Goal: Transaction & Acquisition: Purchase product/service

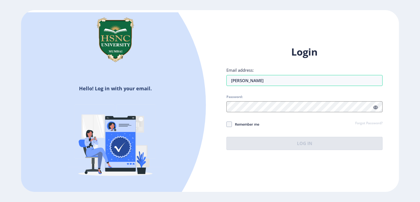
click at [231, 78] on input "[PERSON_NAME]" at bounding box center [304, 80] width 156 height 11
drag, startPoint x: 0, startPoint y: 0, endPoint x: 279, endPoint y: 27, distance: 280.3
click at [279, 27] on div "Hello! Log in with your email. Don't have an account? Register Login Email addr…" at bounding box center [210, 100] width 378 height 181
click at [244, 80] on input "[PERSON_NAME]" at bounding box center [304, 80] width 156 height 11
type input "[EMAIL_ADDRESS][DOMAIN_NAME]"
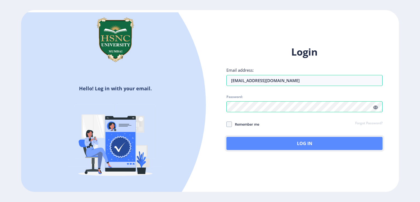
click at [287, 146] on button "Log In" at bounding box center [304, 143] width 156 height 13
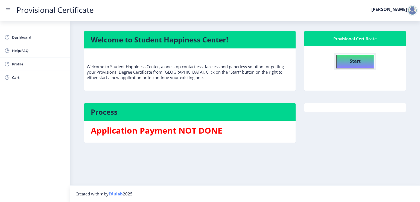
click at [358, 59] on b "Start" at bounding box center [355, 61] width 11 height 6
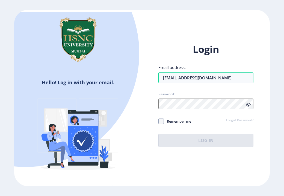
type input "[EMAIL_ADDRESS][DOMAIN_NAME]"
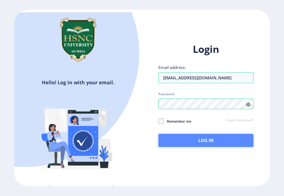
click at [195, 139] on button "Log In" at bounding box center [206, 140] width 95 height 13
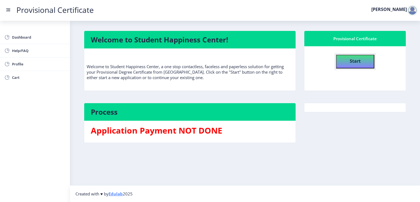
click at [284, 66] on button "Start" at bounding box center [355, 62] width 38 height 14
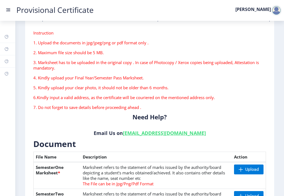
scroll to position [109, 0]
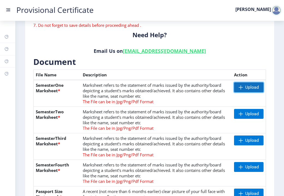
click at [250, 88] on span "Upload" at bounding box center [252, 86] width 14 height 5
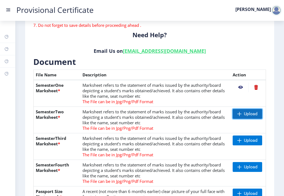
click at [244, 114] on span "Upload" at bounding box center [251, 113] width 14 height 5
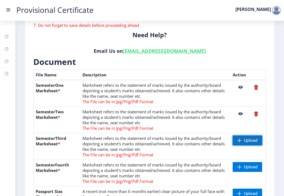
click at [251, 139] on span "Upload" at bounding box center [251, 139] width 14 height 5
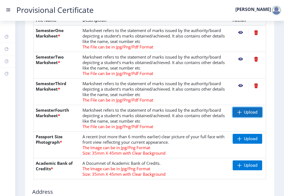
click at [247, 111] on span "Upload" at bounding box center [251, 111] width 14 height 5
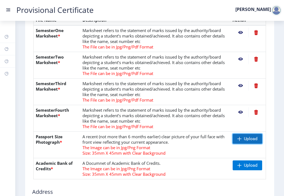
click at [246, 140] on span "Upload" at bounding box center [251, 138] width 14 height 5
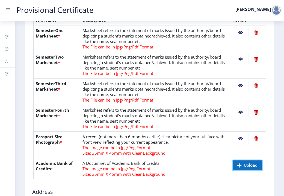
click at [246, 166] on span "Upload" at bounding box center [251, 164] width 14 height 5
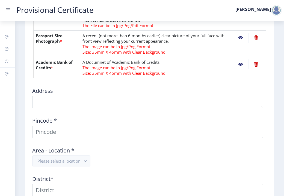
scroll to position [273, 0]
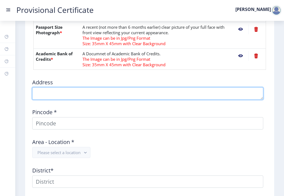
click at [80, 94] on textarea at bounding box center [147, 93] width 231 height 12
type textarea "d"
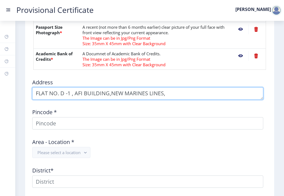
click at [168, 93] on textarea at bounding box center [147, 93] width 231 height 12
click at [110, 92] on textarea at bounding box center [147, 93] width 231 height 12
click at [207, 93] on textarea at bounding box center [147, 93] width 231 height 12
click at [111, 93] on textarea at bounding box center [147, 93] width 231 height 12
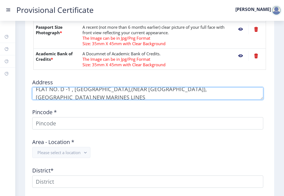
scroll to position [8, 0]
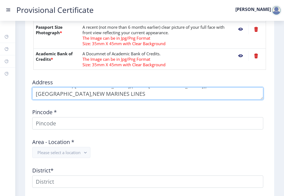
type textarea "FLAT NO. D -1 , AFI BUILDING,(NEAR BOMBAY HOSPITAL),DHOBI TALAO,NEW MARINES LIN…"
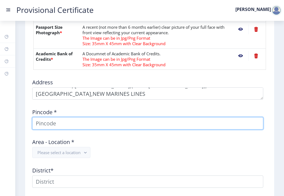
click at [42, 122] on input at bounding box center [147, 123] width 231 height 12
click at [45, 123] on input "40020" at bounding box center [147, 123] width 231 height 12
type input "40020"
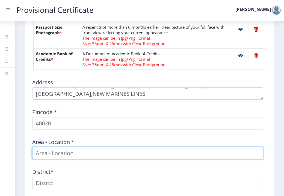
click at [72, 152] on input at bounding box center [147, 153] width 231 height 12
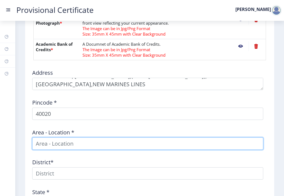
scroll to position [273, 0]
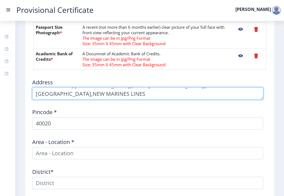
drag, startPoint x: 85, startPoint y: 94, endPoint x: 19, endPoint y: 101, distance: 67.0
click at [1, 97] on div "Dashboard Help/FAQ Profile Cart First step Second step 3 Third step Instruction…" at bounding box center [142, 7] width 284 height 561
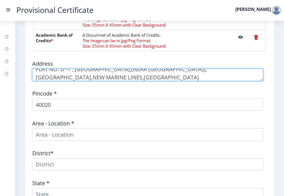
scroll to position [301, 0]
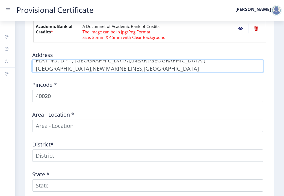
type textarea "FLAT NO. D -1 , AFI BUILDING,(NEAR BOMBAY HOSPITAL),DHOBI TALAO,NEW MARINE LINE…"
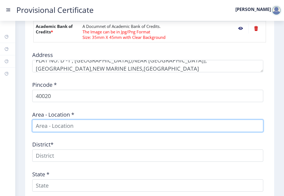
click at [81, 127] on input at bounding box center [147, 125] width 231 height 12
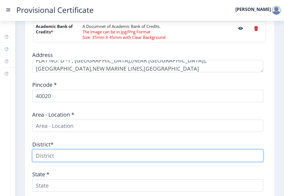
click at [78, 158] on input at bounding box center [147, 155] width 231 height 12
type input "MUMBAI"
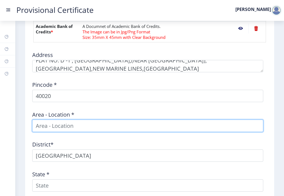
click at [59, 127] on input at bounding box center [147, 125] width 231 height 12
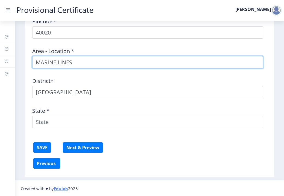
type input "MARINE LINES"
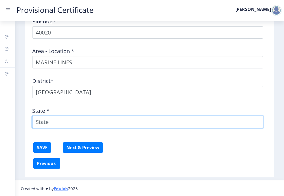
click at [53, 124] on input "State *" at bounding box center [147, 122] width 231 height 12
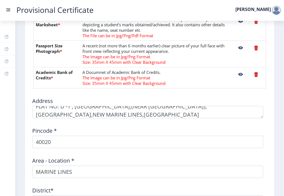
scroll to position [8, 0]
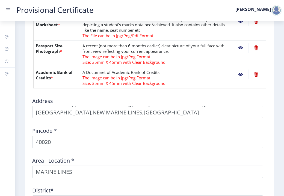
type input "MAHARASTRA"
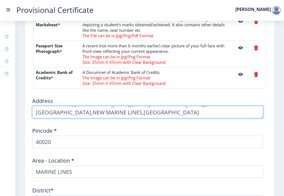
click at [78, 112] on textarea at bounding box center [147, 112] width 231 height 12
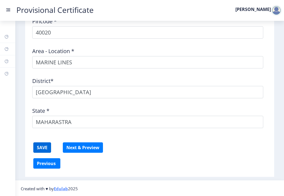
type textarea "FLAT NO. D -1 , AFI BUILDING,(NEAR BOMBAY HOSPITAL),DHOBI TALAO,NEW MARINE LINES"
click at [45, 146] on button "SAVE" at bounding box center [42, 147] width 18 height 10
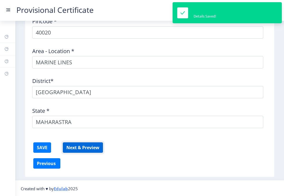
click at [89, 144] on button "Next & Preview" at bounding box center [83, 147] width 40 height 10
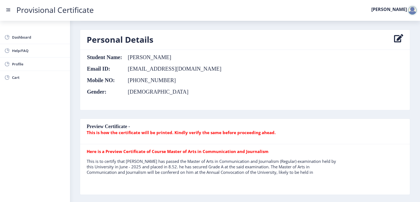
scroll to position [82, 0]
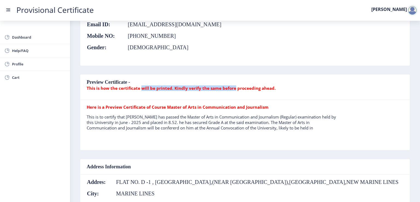
drag, startPoint x: 140, startPoint y: 89, endPoint x: 232, endPoint y: 89, distance: 92.6
click at [232, 89] on b "This is how the certificate will be printed. Kindly verify the same before proc…" at bounding box center [181, 87] width 189 height 5
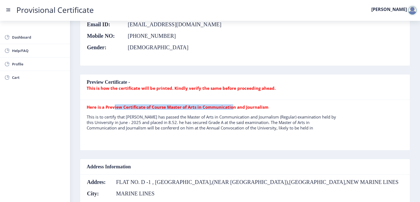
drag, startPoint x: 114, startPoint y: 108, endPoint x: 230, endPoint y: 108, distance: 115.6
click at [230, 108] on b "Here is a Preview Certificate of Course Master of Arts in Communication and Jou…" at bounding box center [178, 106] width 182 height 5
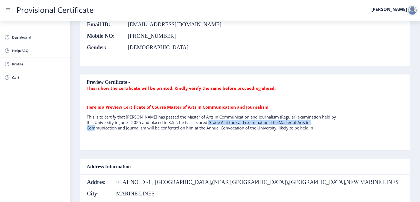
drag, startPoint x: 206, startPoint y: 122, endPoint x: 318, endPoint y: 122, distance: 111.8
click at [284, 122] on p "This is to certify that MR. YUVRAJ SHINH has passed the Master of Arts in Commu…" at bounding box center [213, 122] width 253 height 16
drag, startPoint x: 118, startPoint y: 128, endPoint x: 326, endPoint y: 128, distance: 208.5
click at [284, 128] on p "This is to certify that MR. YUVRAJ SHINH has passed the Master of Arts in Commu…" at bounding box center [213, 122] width 253 height 16
click at [284, 141] on table "Here is a Preview Certificate of Course Master of Arts in Communication and Jou…" at bounding box center [213, 125] width 253 height 42
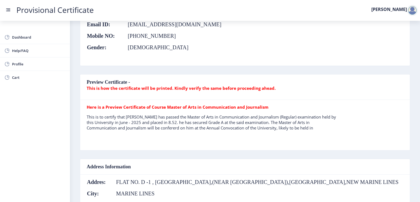
click at [177, 116] on p "This is to certify that MR. YUVRAJ SHINH has passed the Master of Arts in Commu…" at bounding box center [213, 122] width 253 height 16
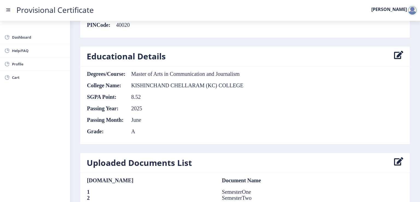
scroll to position [349, 0]
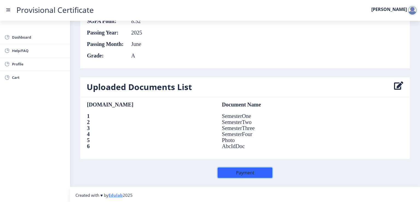
click at [244, 172] on button "Payment" at bounding box center [245, 172] width 55 height 10
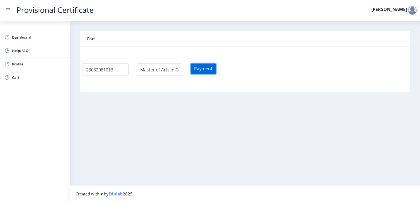
click at [213, 69] on button "Payment" at bounding box center [202, 68] width 25 height 10
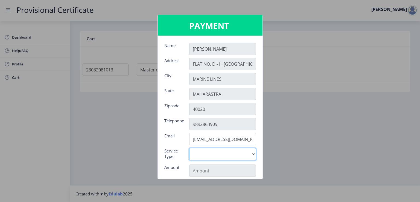
click at [212, 154] on select "Digital" at bounding box center [222, 154] width 67 height 12
select select "old"
click at [189, 148] on select "Digital" at bounding box center [222, 154] width 67 height 12
type input "795"
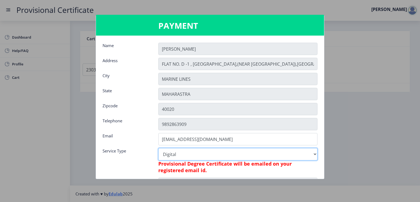
click at [209, 154] on select "Digital" at bounding box center [237, 154] width 159 height 12
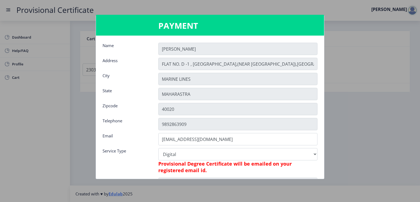
click at [284, 125] on div at bounding box center [210, 101] width 420 height 202
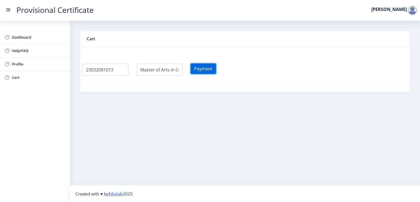
click at [216, 68] on button "Payment" at bounding box center [202, 68] width 25 height 10
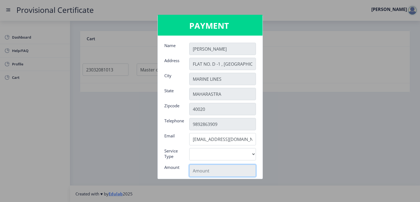
click at [193, 173] on input "text" at bounding box center [222, 170] width 67 height 12
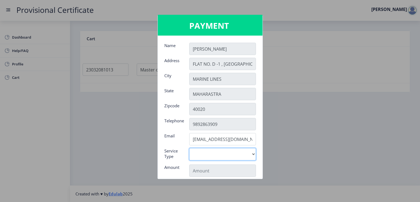
click at [234, 153] on select "Digital" at bounding box center [222, 154] width 67 height 12
select select "old"
click at [189, 148] on select "Digital" at bounding box center [222, 154] width 67 height 12
type input "795"
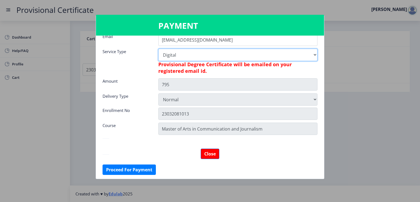
scroll to position [99, 0]
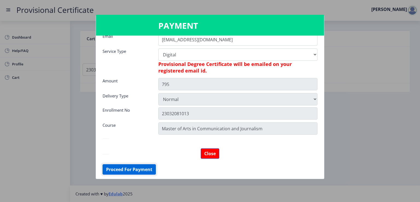
click at [129, 166] on button "Proceed For Payment" at bounding box center [128, 169] width 53 height 10
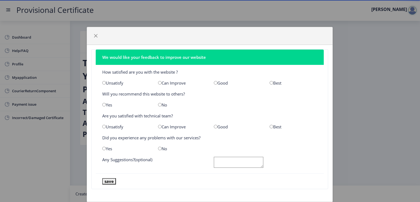
drag, startPoint x: 175, startPoint y: 24, endPoint x: 175, endPoint y: 46, distance: 22.1
click at [175, 46] on div "We would like your feedback to improve our website How satisfied are you with t…" at bounding box center [210, 114] width 246 height 175
click at [215, 82] on input "radio" at bounding box center [216, 83] width 4 height 4
radio input "true"
click at [104, 104] on input "radio" at bounding box center [104, 105] width 4 height 4
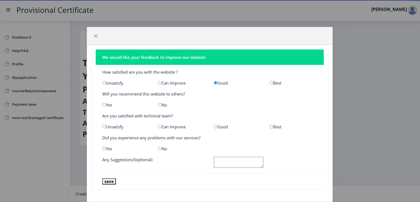
radio input "true"
click at [215, 126] on input "radio" at bounding box center [216, 127] width 4 height 4
radio input "true"
click at [159, 149] on input "radio" at bounding box center [160, 148] width 4 height 4
radio input "true"
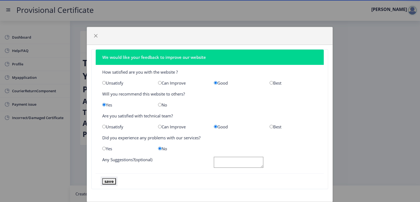
click at [106, 182] on button "save" at bounding box center [109, 181] width 14 height 6
